Goal: Task Accomplishment & Management: Manage account settings

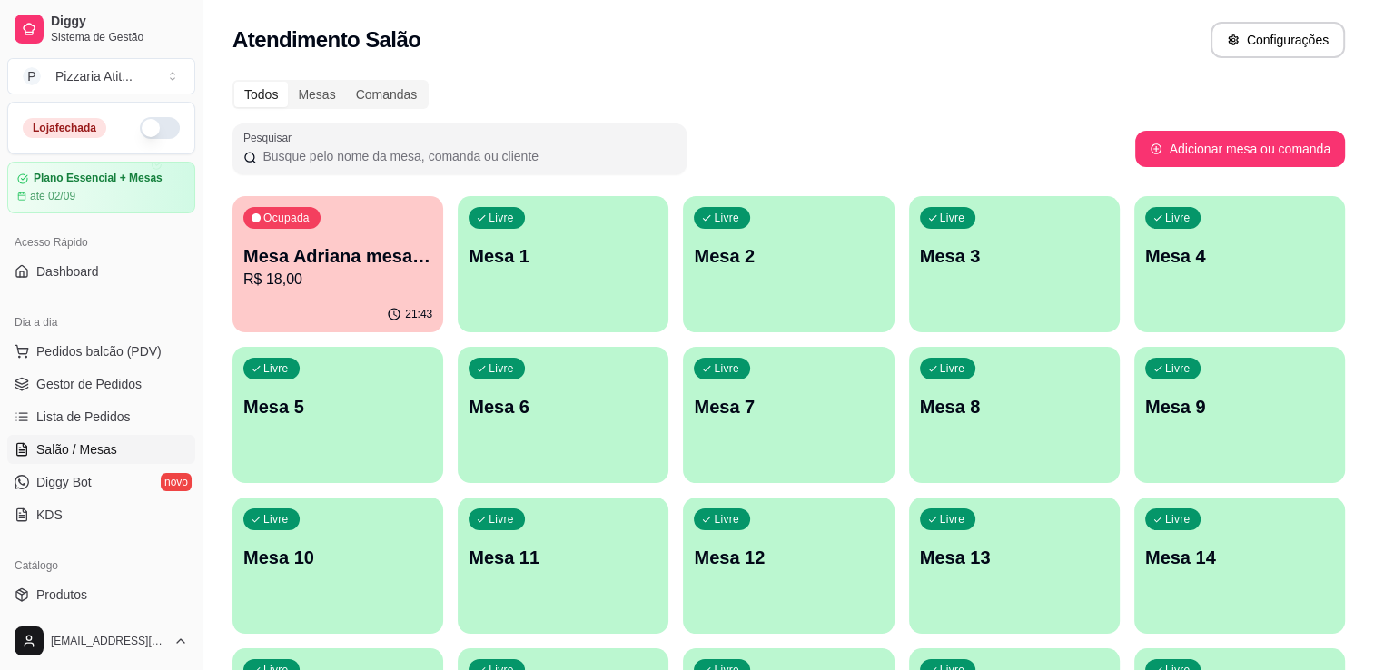
click at [153, 129] on button "button" at bounding box center [160, 128] width 40 height 22
click at [140, 125] on button "button" at bounding box center [160, 128] width 40 height 22
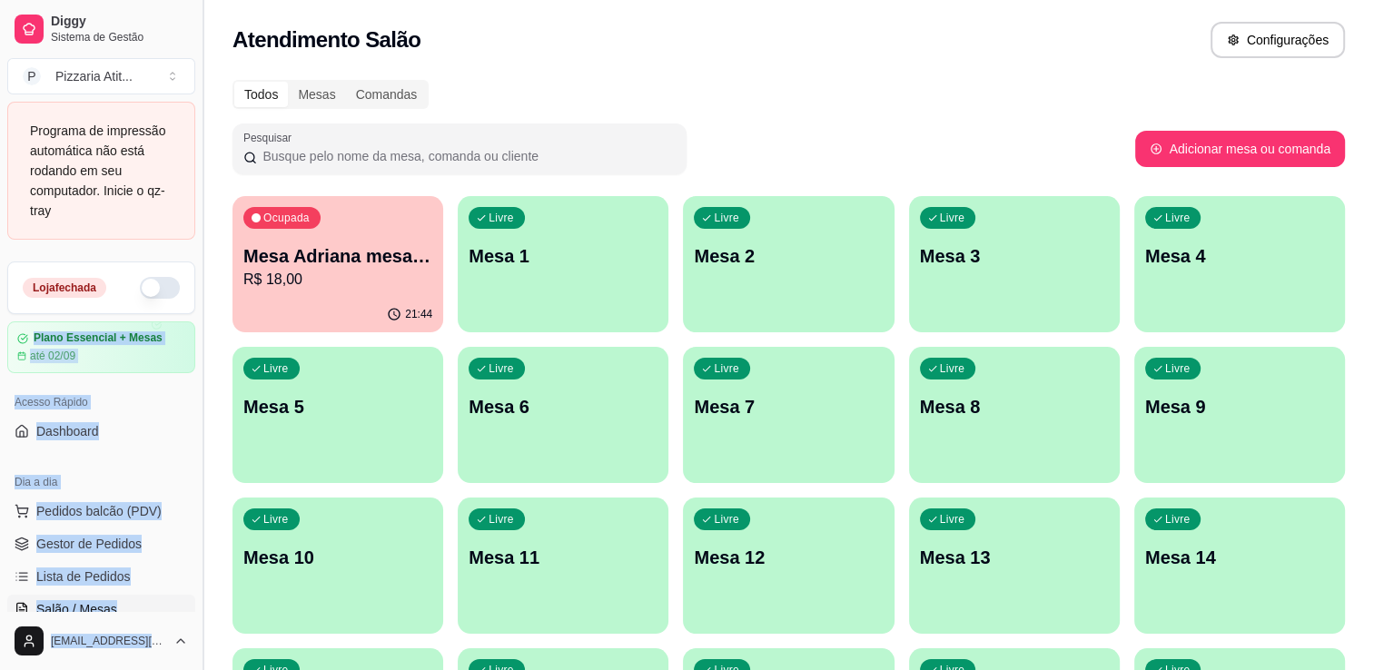
drag, startPoint x: 187, startPoint y: 307, endPoint x: 195, endPoint y: 362, distance: 56.0
click at [195, 362] on div "Diggy Sistema de Gestão P Pizzaria Atit ... Programa de impressão automática nã…" at bounding box center [101, 335] width 202 height 670
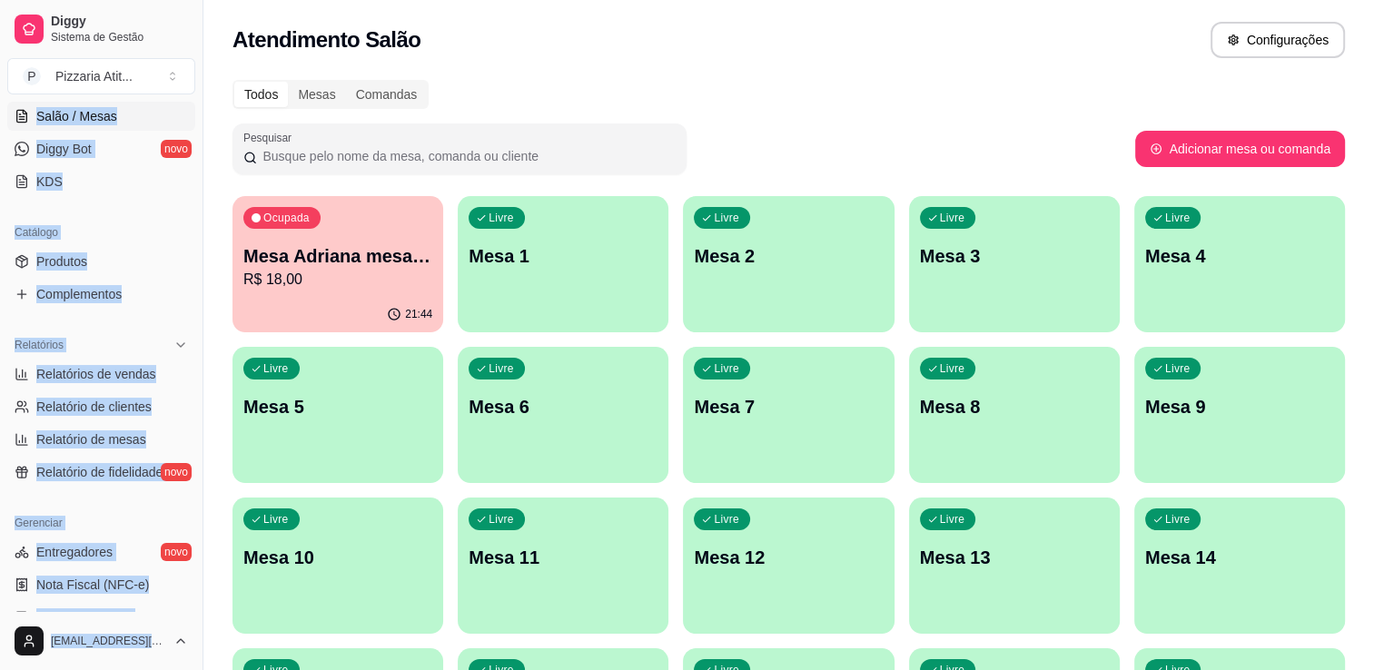
scroll to position [360, 0]
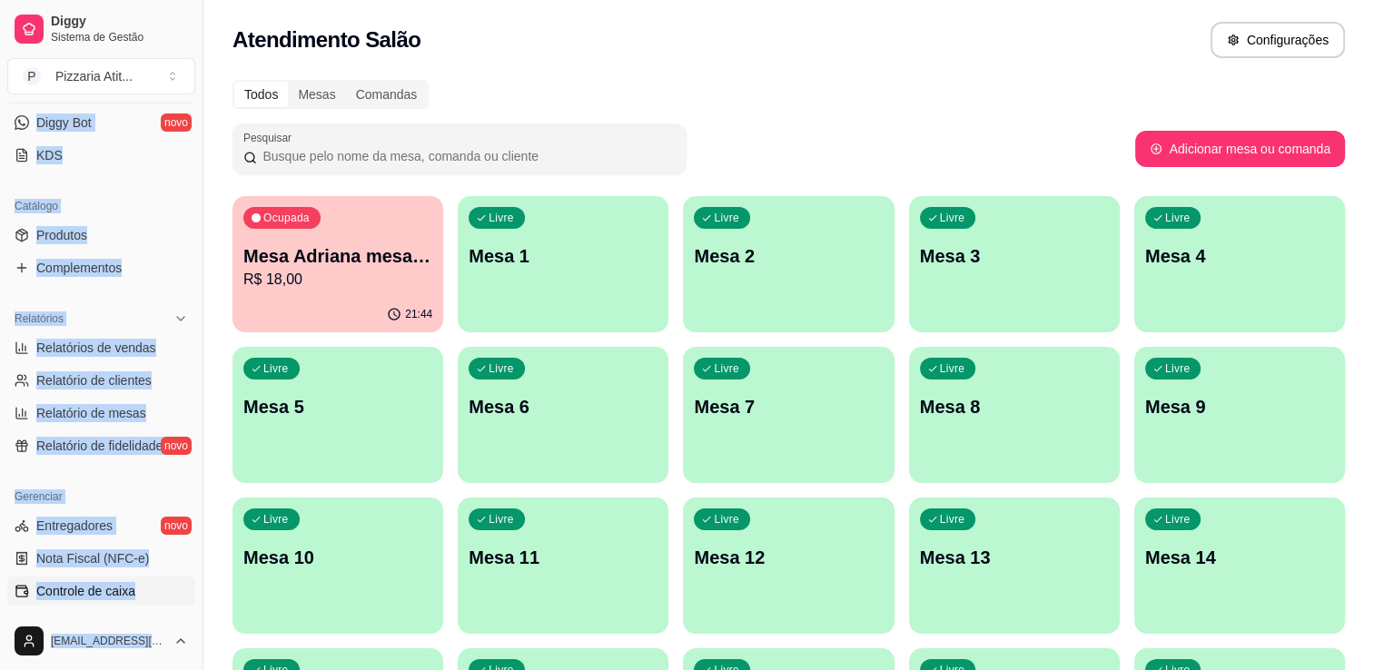
click at [79, 588] on span "Controle de caixa" at bounding box center [85, 591] width 99 height 18
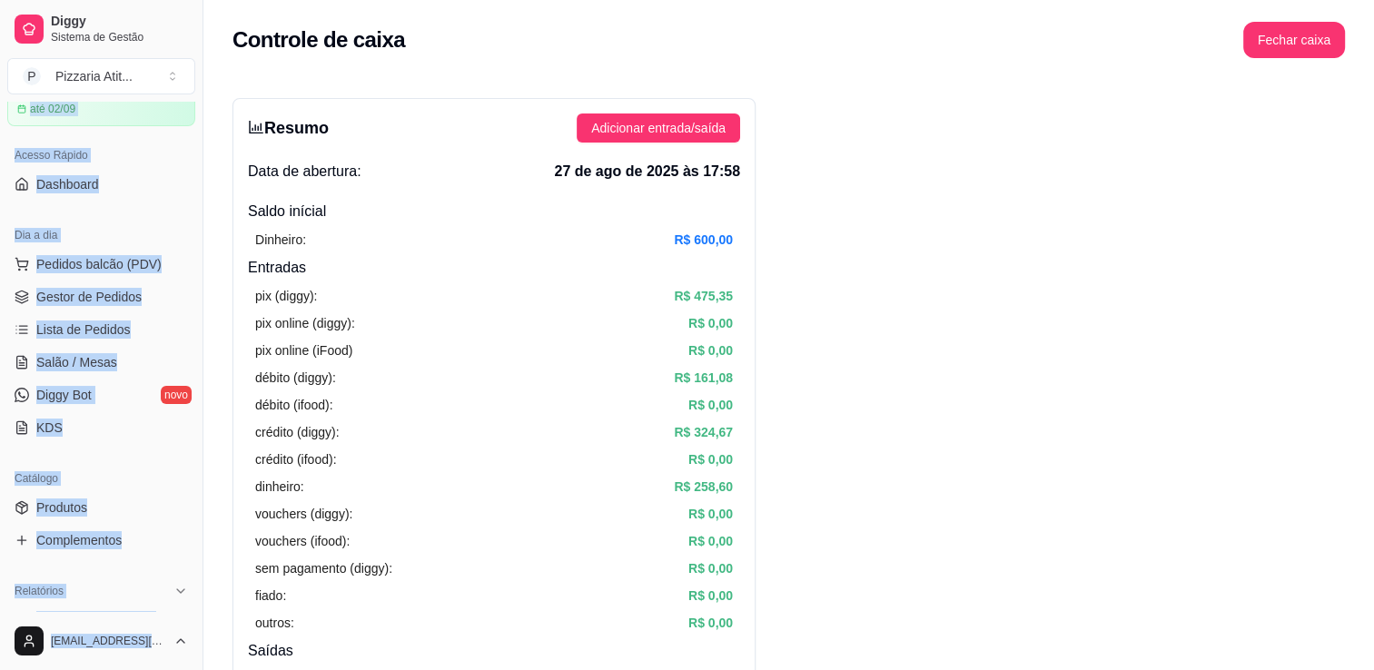
scroll to position [84, 0]
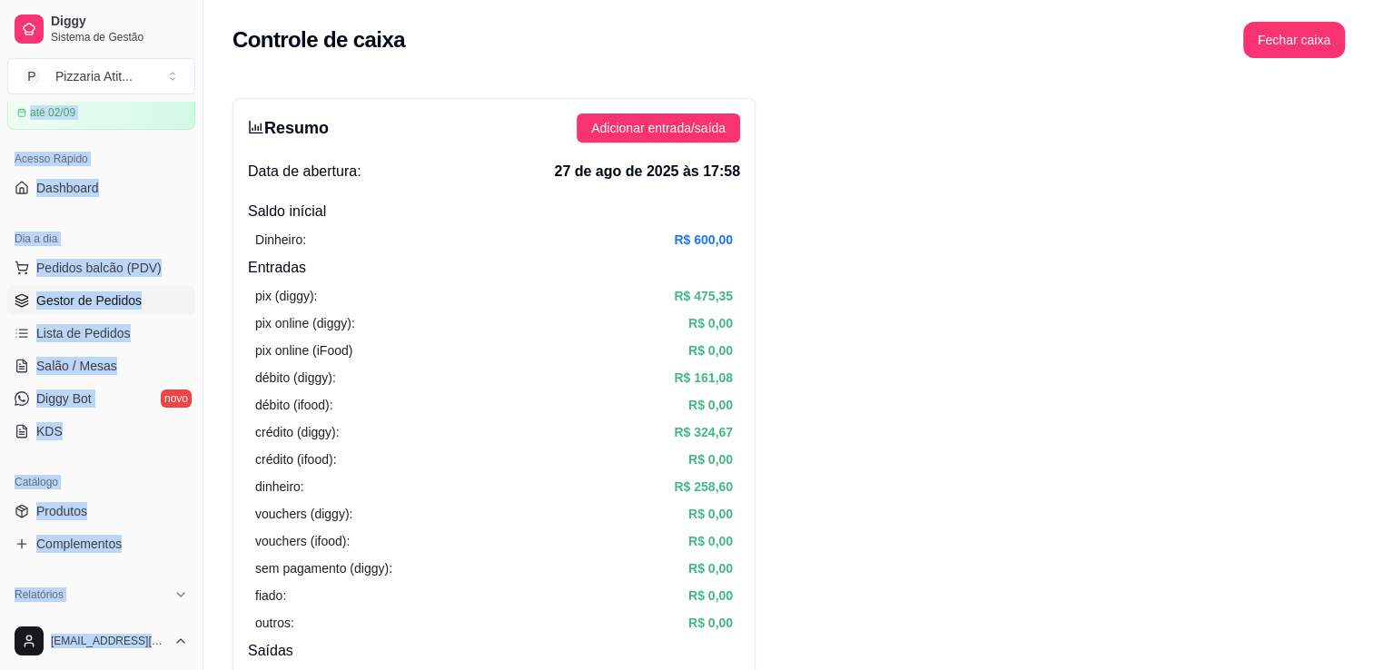
click at [108, 292] on span "Gestor de Pedidos" at bounding box center [88, 300] width 105 height 18
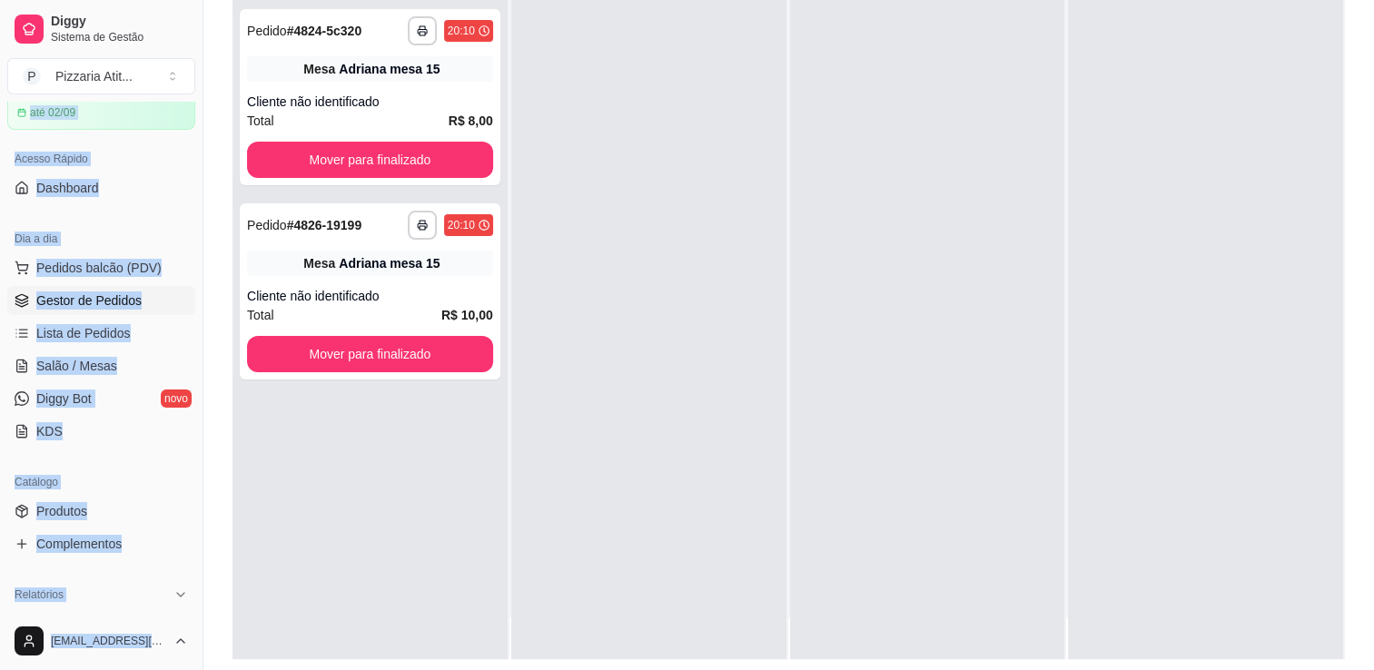
scroll to position [276, 0]
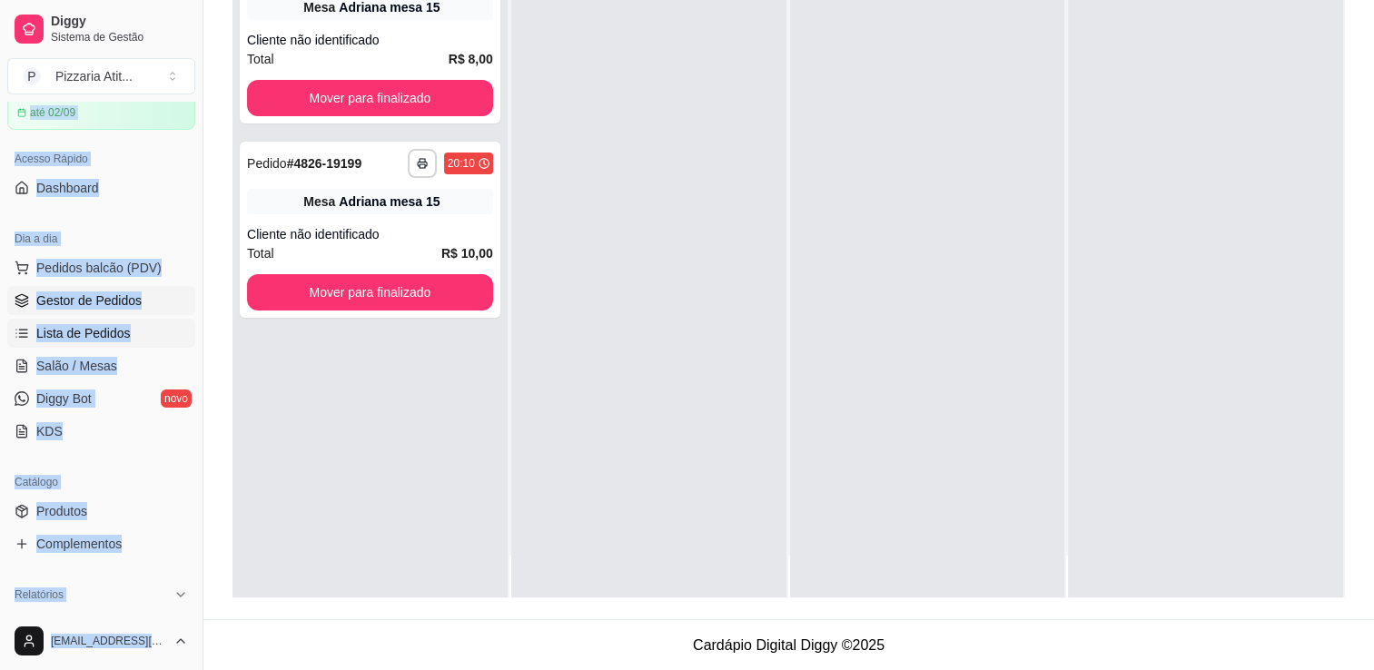
click at [65, 324] on span "Lista de Pedidos" at bounding box center [83, 333] width 94 height 18
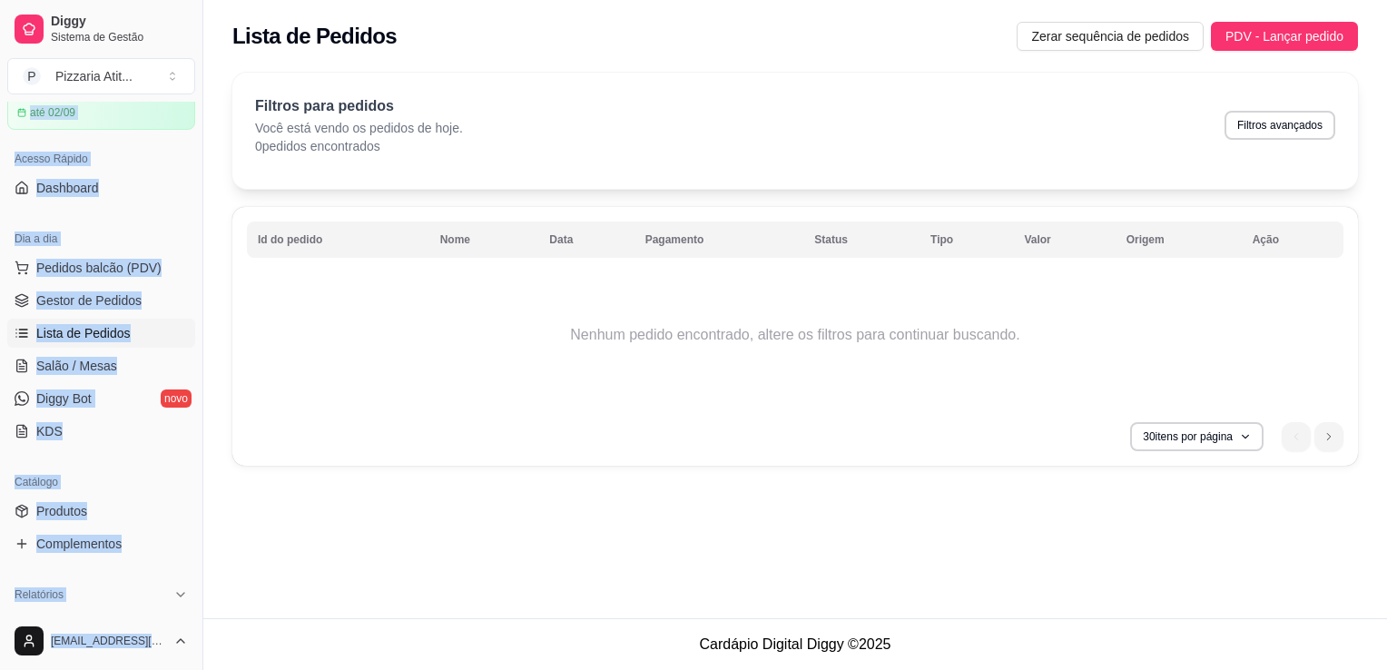
click at [161, 473] on div "Catálogo" at bounding box center [101, 482] width 188 height 29
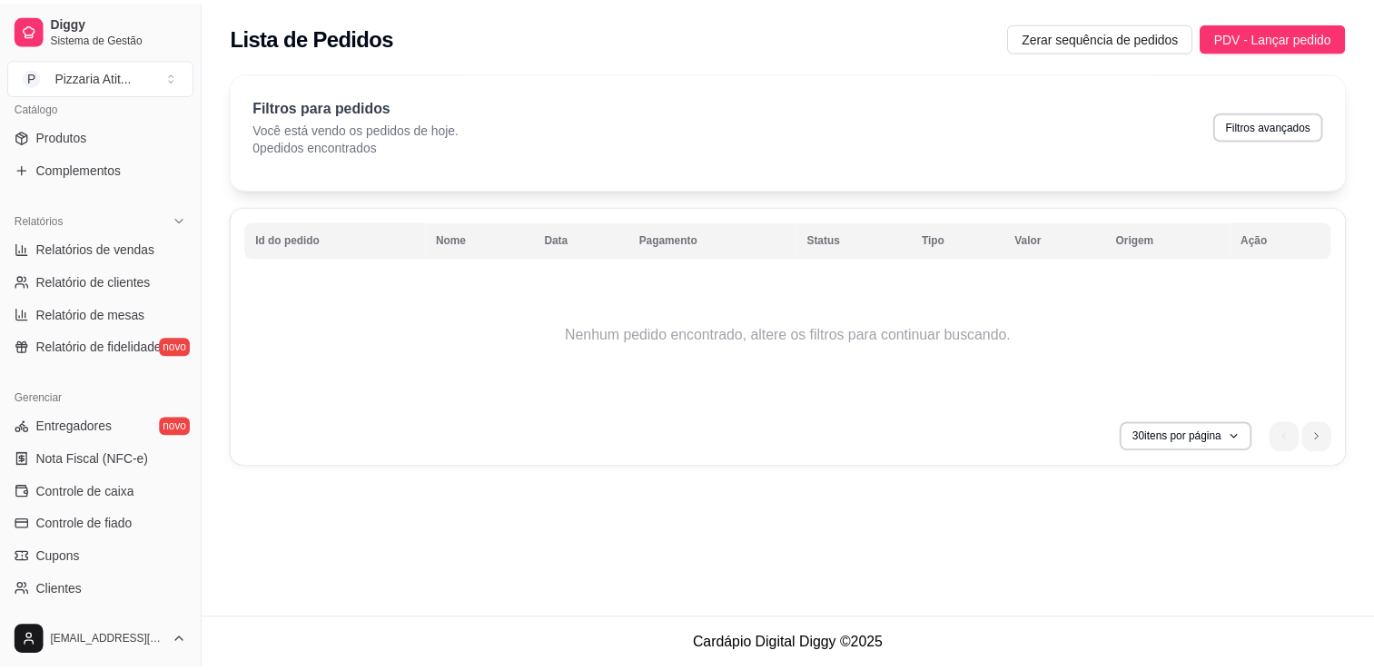
scroll to position [454, 0]
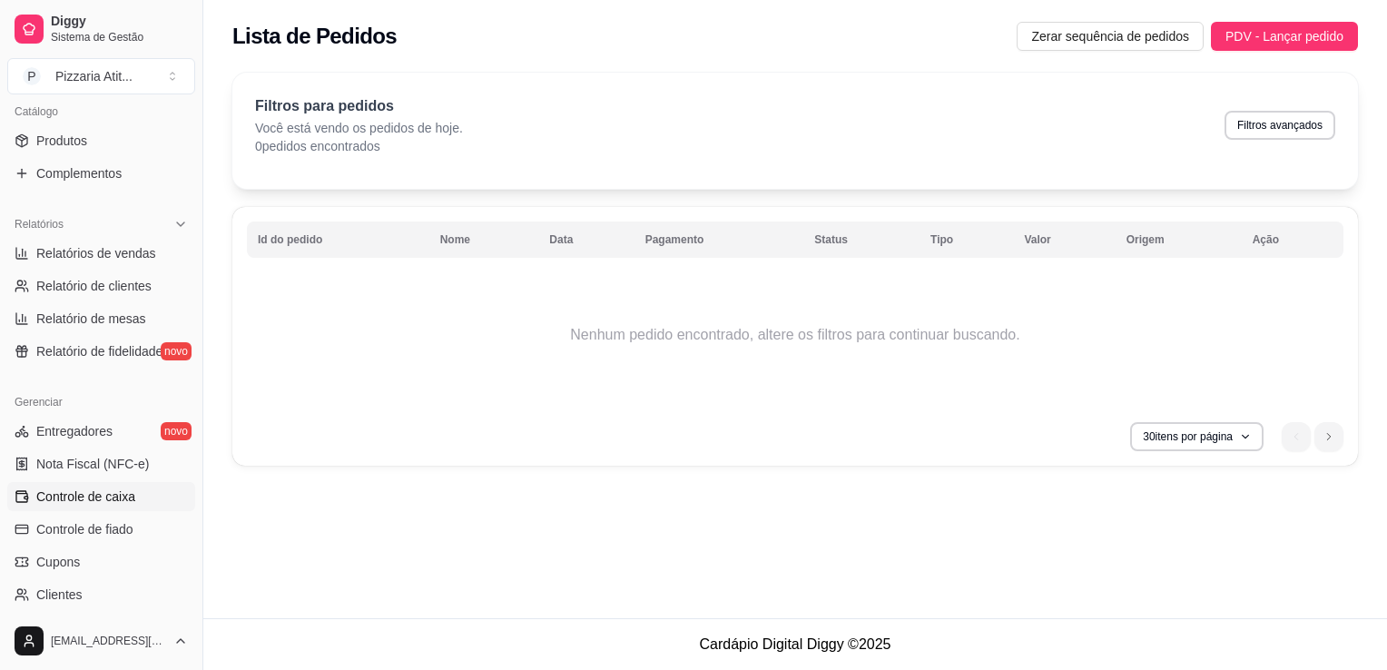
click at [113, 502] on span "Controle de caixa" at bounding box center [85, 497] width 99 height 18
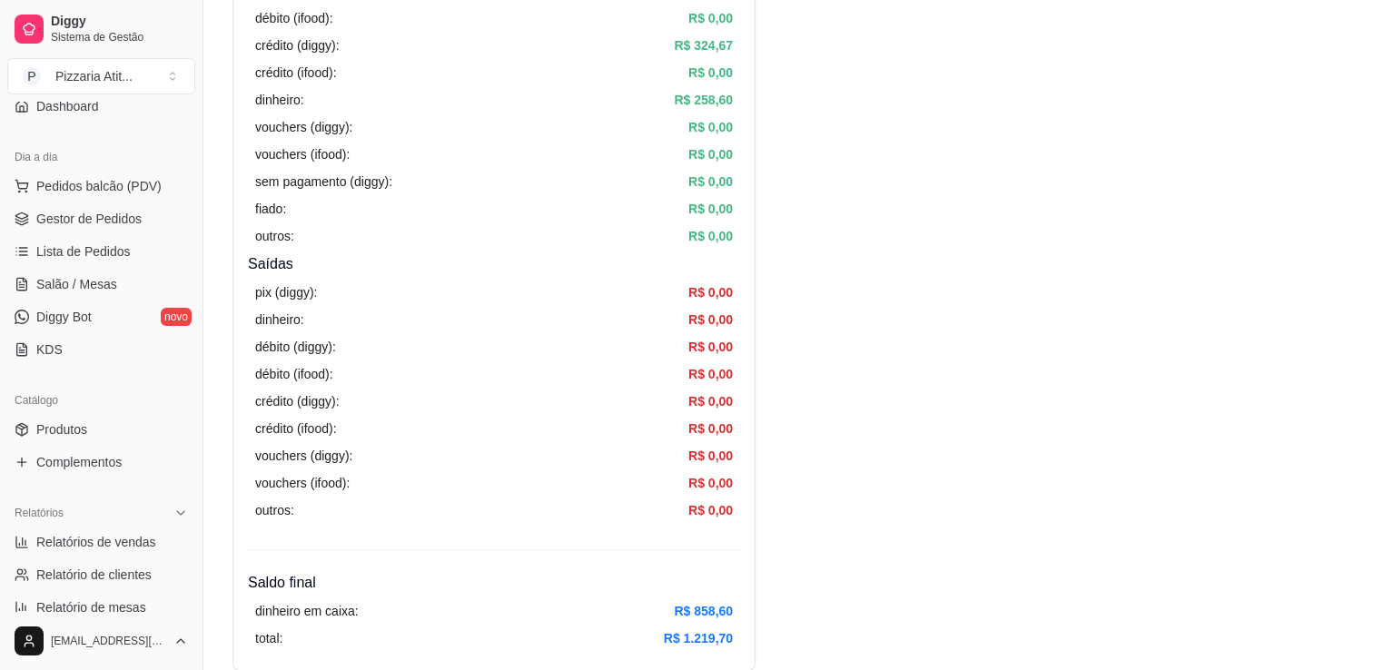
scroll to position [163, 0]
click at [113, 212] on span "Gestor de Pedidos" at bounding box center [88, 221] width 105 height 18
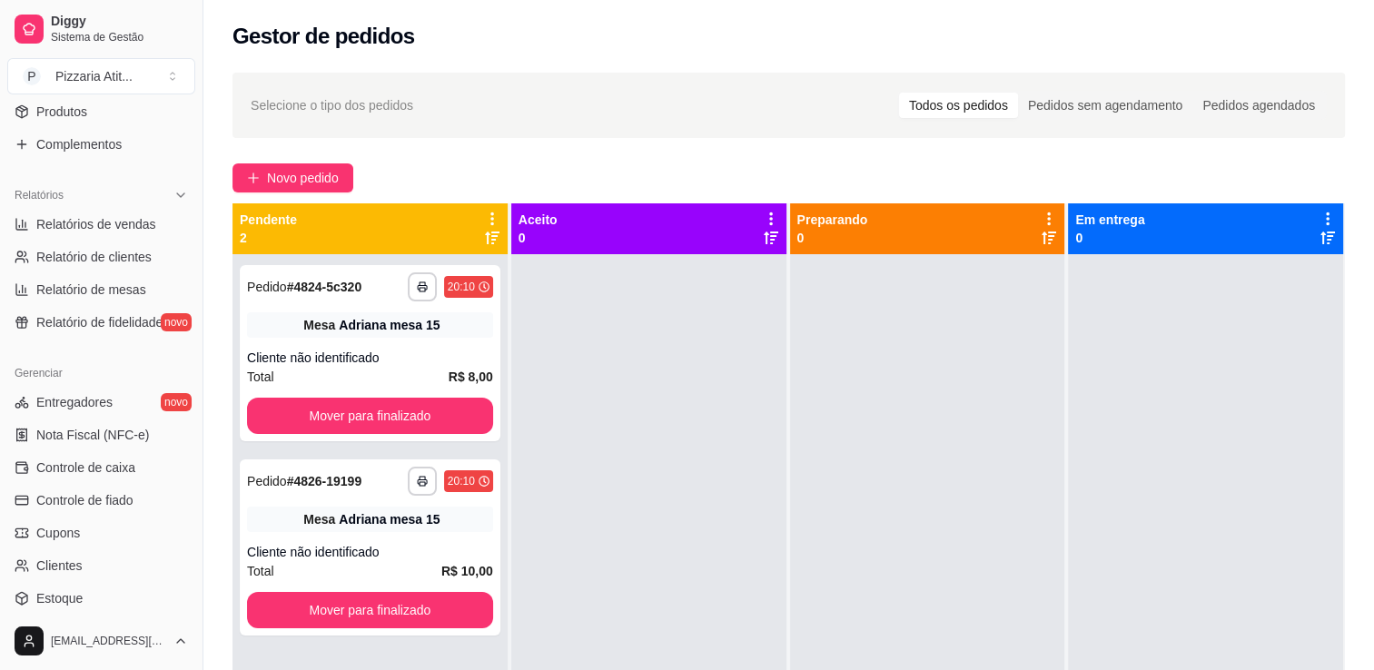
scroll to position [479, 0]
click at [105, 466] on span "Controle de caixa" at bounding box center [85, 471] width 99 height 18
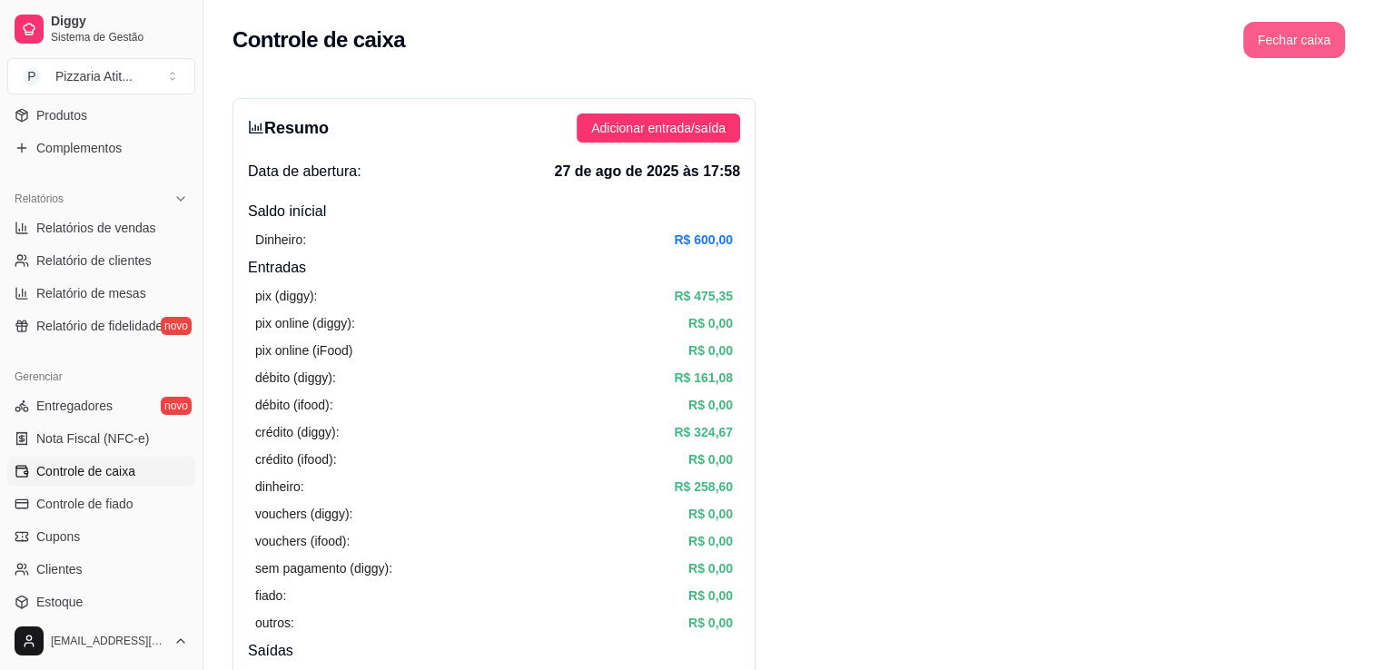
click at [1254, 28] on button "Fechar caixa" at bounding box center [1294, 40] width 102 height 36
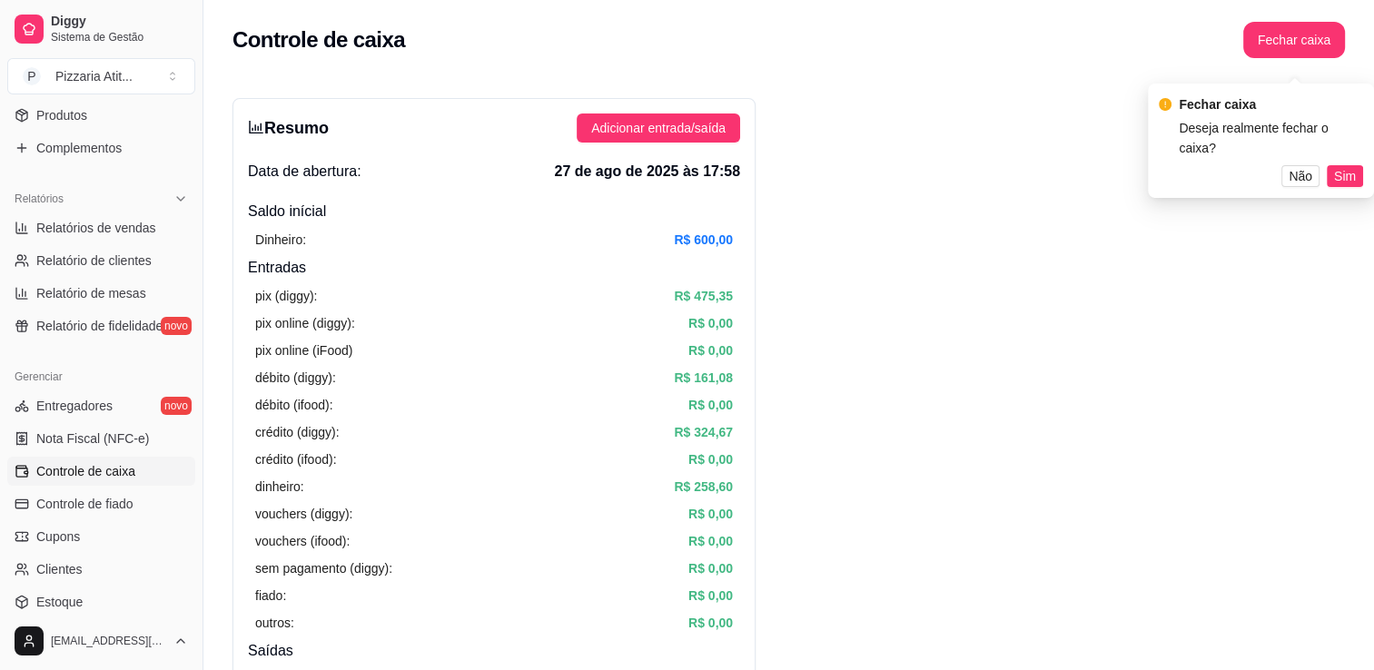
click at [1358, 142] on div "Fechar caixa Deseja realmente fechar o caixa? Não Sim" at bounding box center [1260, 140] width 204 height 93
click at [1350, 166] on span "Sim" at bounding box center [1345, 176] width 22 height 20
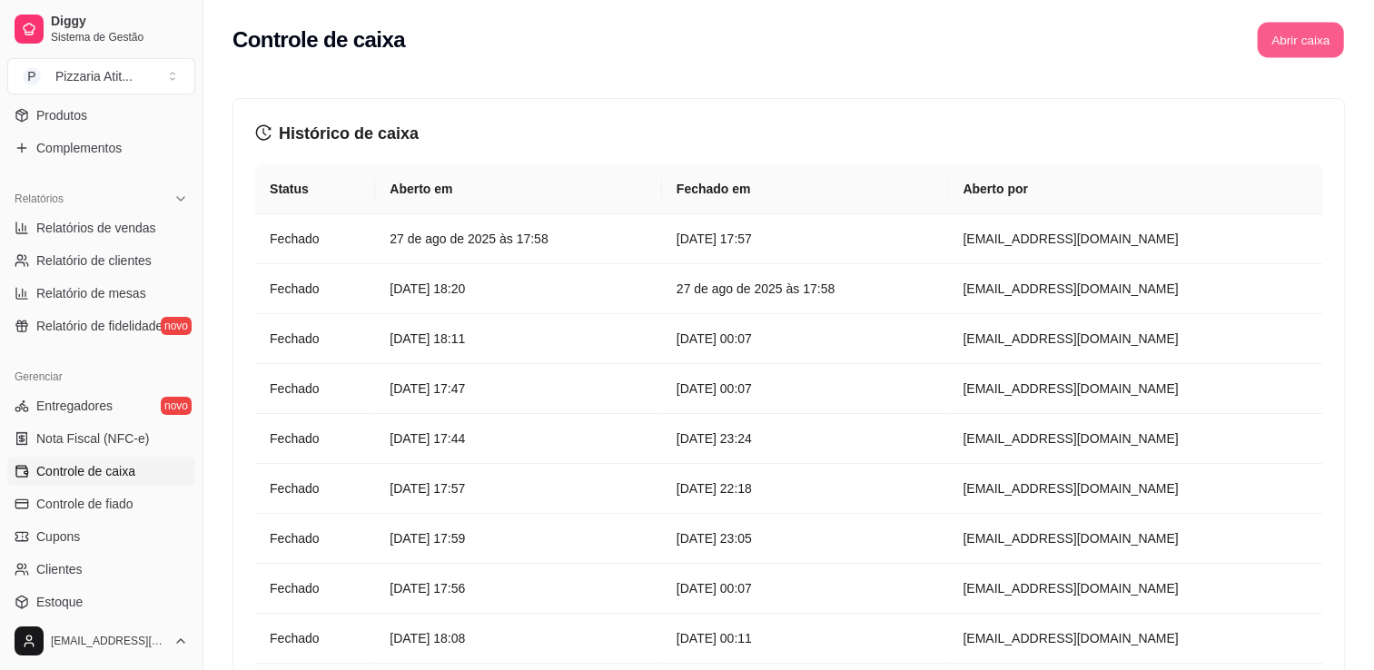
click at [1289, 41] on button "Abrir caixa" at bounding box center [1300, 40] width 86 height 35
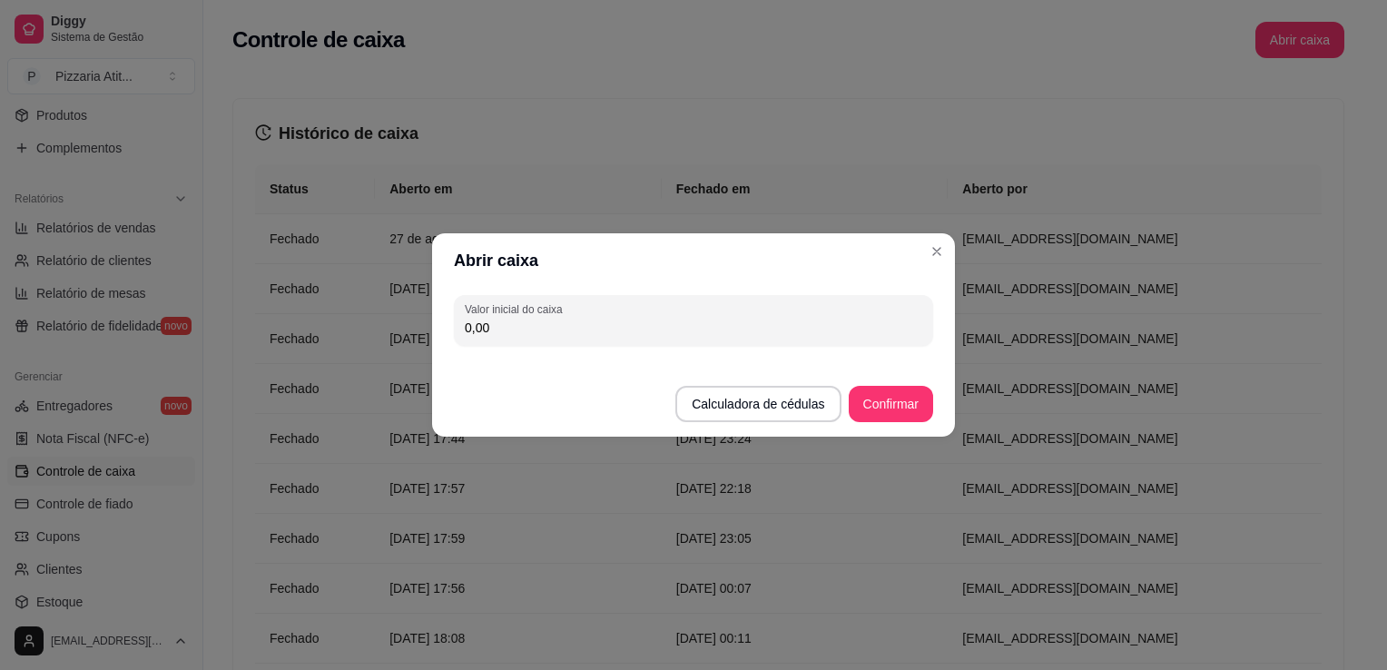
click at [918, 320] on input "0,00" at bounding box center [694, 328] width 458 height 18
type input "600,00"
click at [877, 410] on button "Confirmar" at bounding box center [891, 404] width 83 height 35
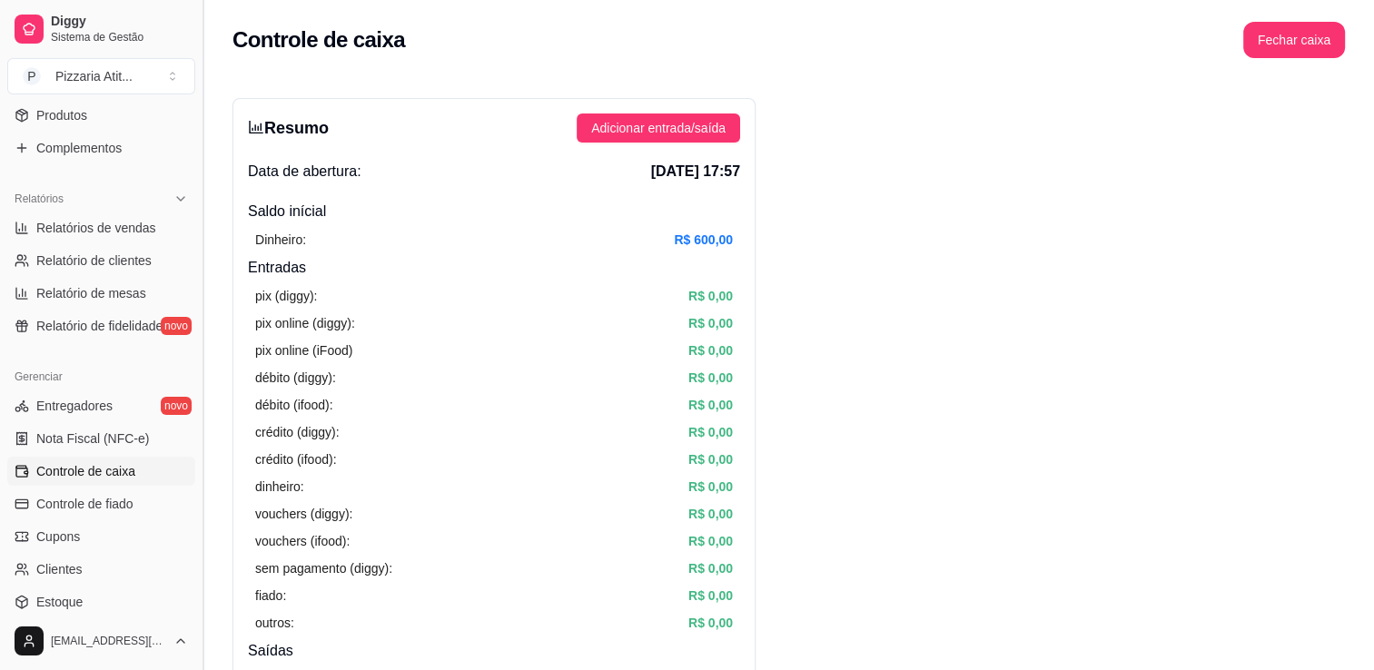
click at [196, 114] on button "Toggle Sidebar" at bounding box center [202, 335] width 15 height 670
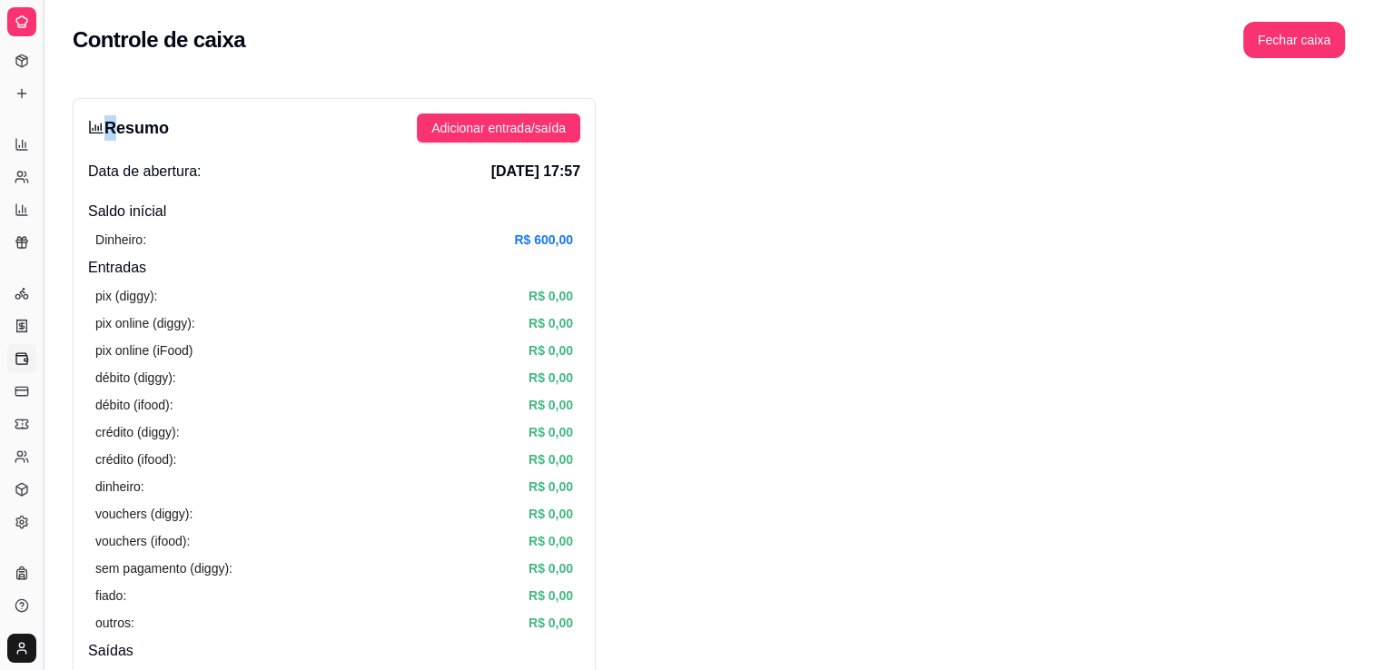
scroll to position [270, 0]
drag, startPoint x: 196, startPoint y: 114, endPoint x: 37, endPoint y: 114, distance: 158.9
click at [37, 114] on button "Toggle Sidebar" at bounding box center [42, 335] width 15 height 670
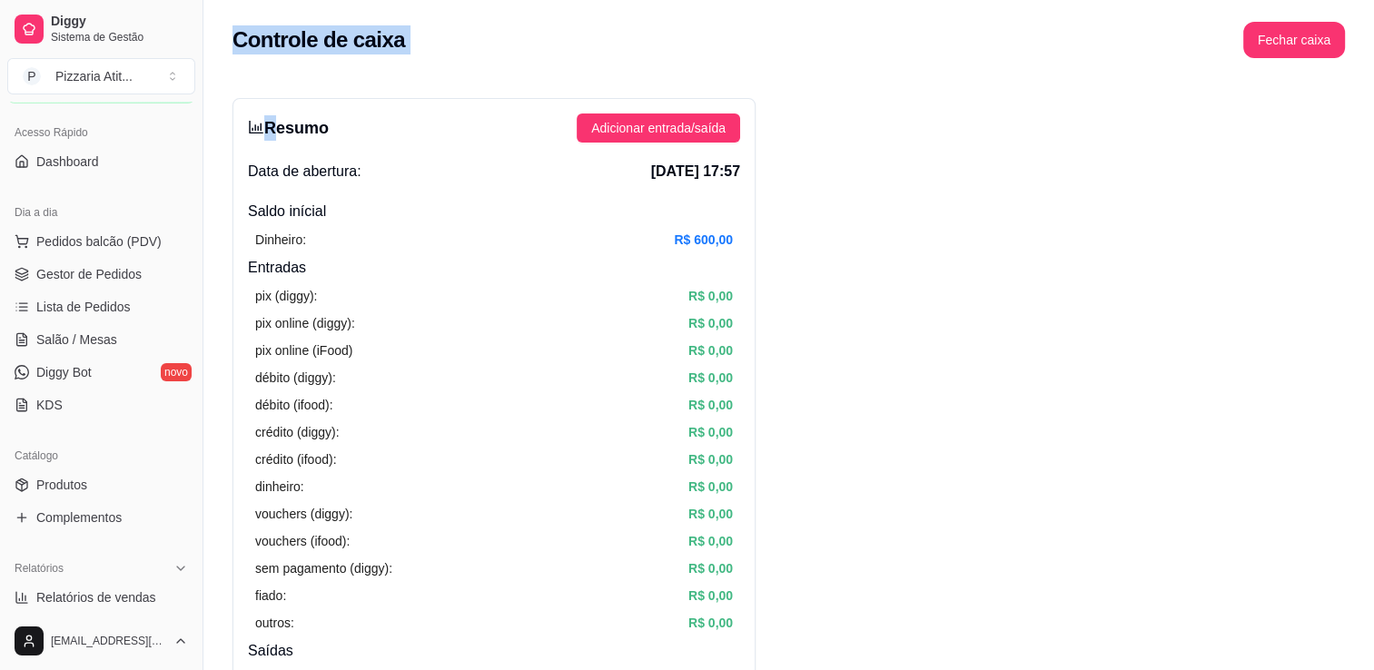
scroll to position [0, 0]
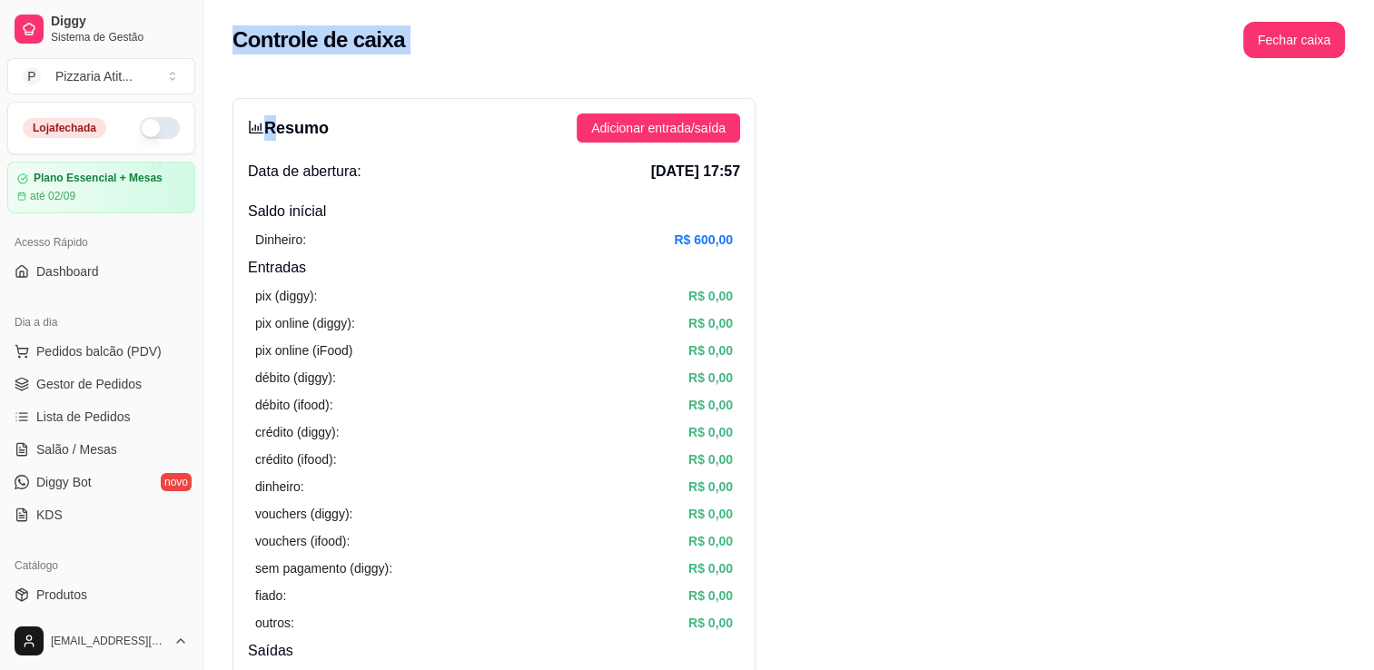
click at [145, 122] on button "button" at bounding box center [160, 128] width 40 height 22
click at [120, 361] on button "Pedidos balcão (PDV)" at bounding box center [101, 351] width 188 height 29
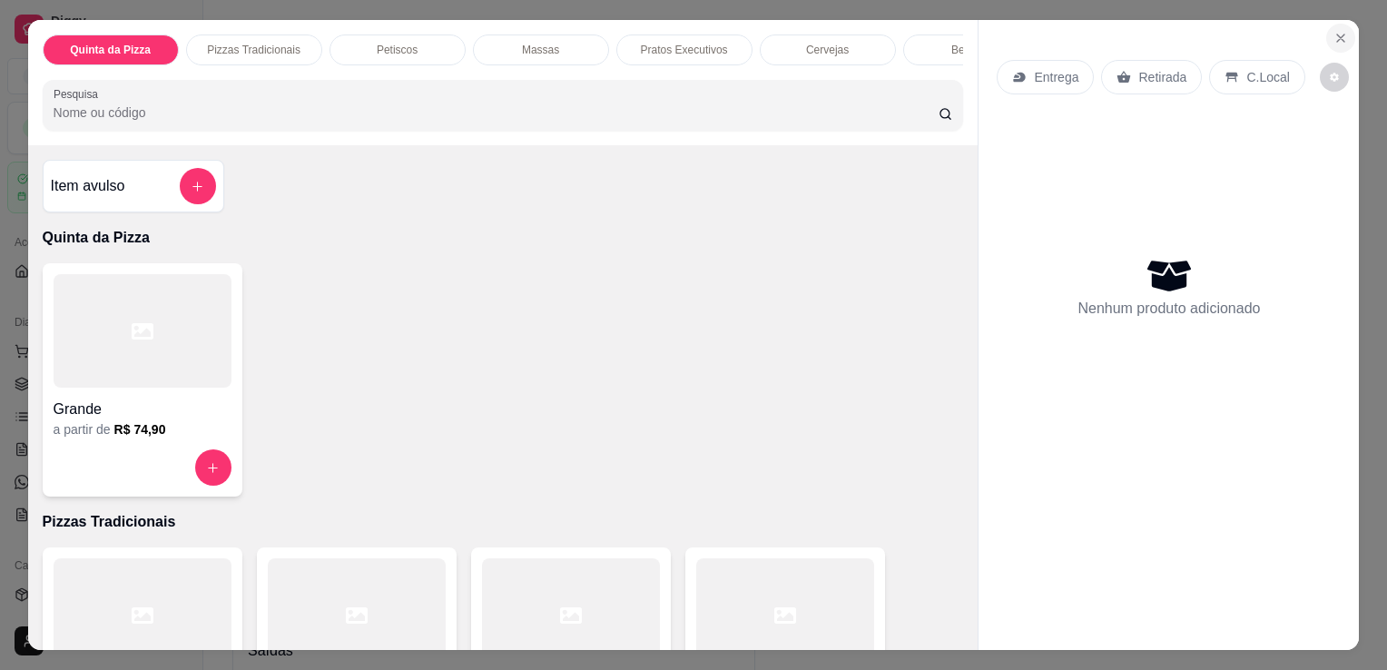
click at [1334, 31] on icon "Close" at bounding box center [1341, 38] width 15 height 15
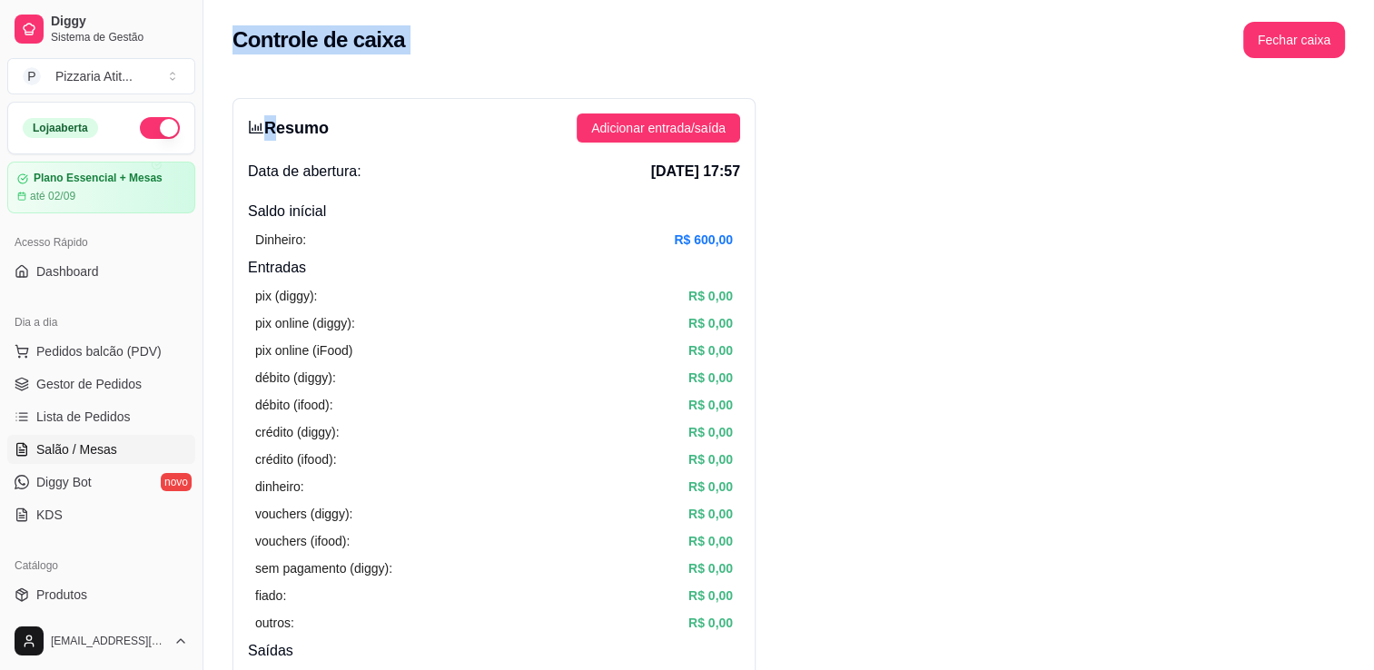
click at [54, 448] on span "Salão / Mesas" at bounding box center [76, 449] width 81 height 18
